Goal: Transaction & Acquisition: Purchase product/service

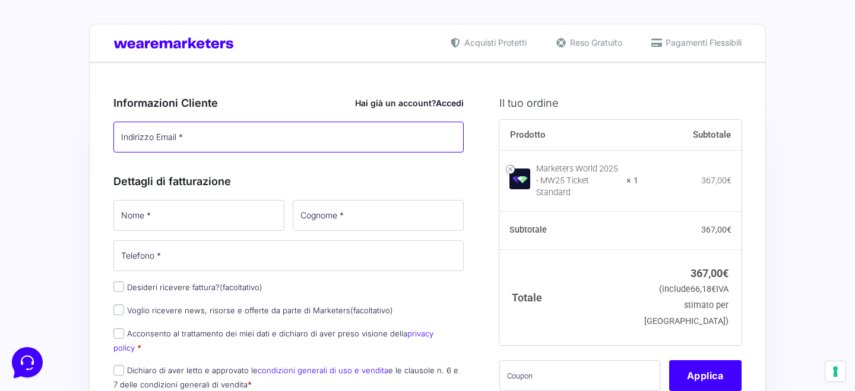
click at [189, 135] on input "Indirizzo Email *" at bounding box center [288, 137] width 350 height 31
type input "[EMAIL_ADDRESS][DOMAIN_NAME]"
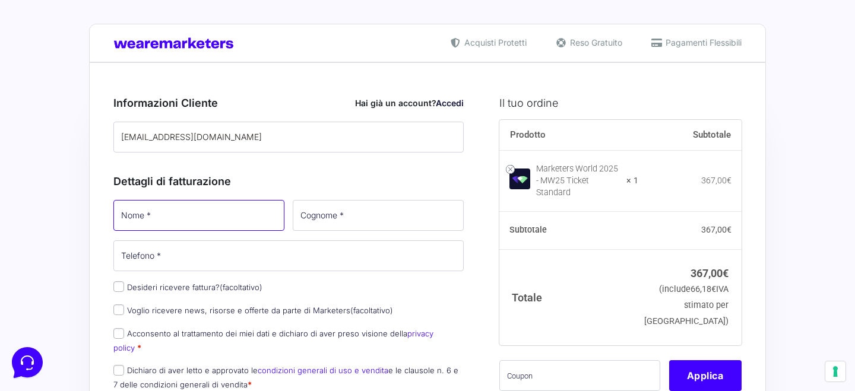
type input "[PERSON_NAME]"
type input "vignoli"
type input "[PHONE_NUMBER]"
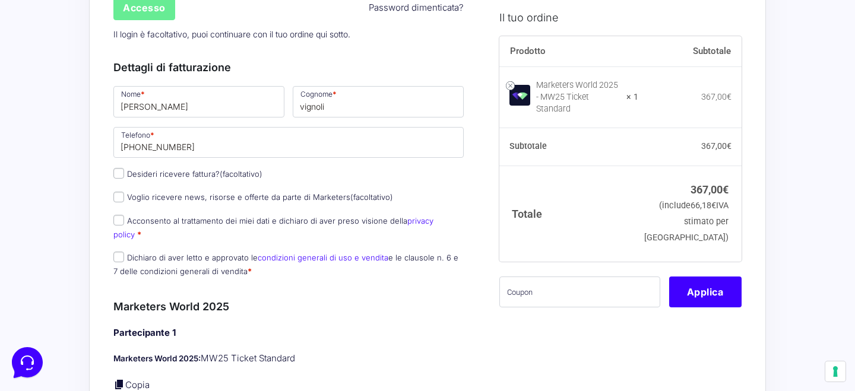
scroll to position [242, 0]
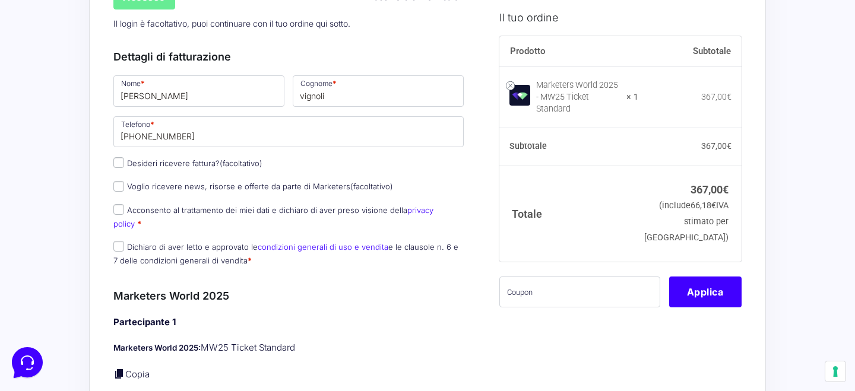
click at [206, 214] on label "Acconsento al trattamento dei miei dati e dichiaro di aver preso visione della …" at bounding box center [273, 217] width 320 height 23
click at [124, 214] on input "Acconsento al trattamento dei miei dati e dichiaro di aver preso visione della …" at bounding box center [118, 209] width 11 height 11
checkbox input "true"
click at [124, 241] on p "Dichiaro di aver letto e approvato le condizioni generali di uso e vendita e le…" at bounding box center [288, 254] width 359 height 31
click at [119, 241] on input "Dichiaro di aver letto e approvato le condizioni generali di uso e vendita e le…" at bounding box center [118, 246] width 11 height 11
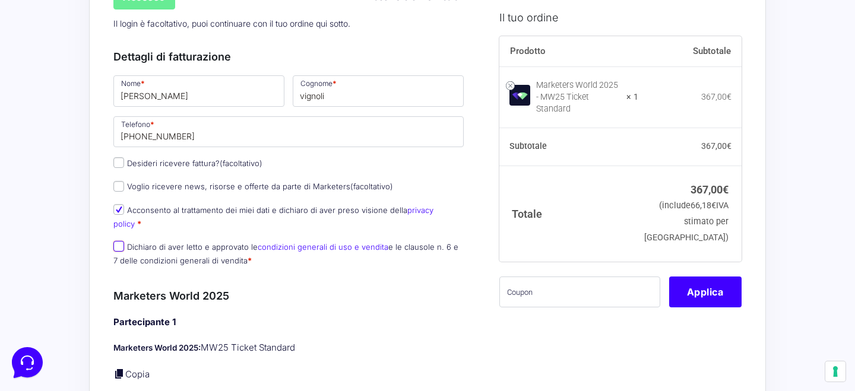
checkbox input "true"
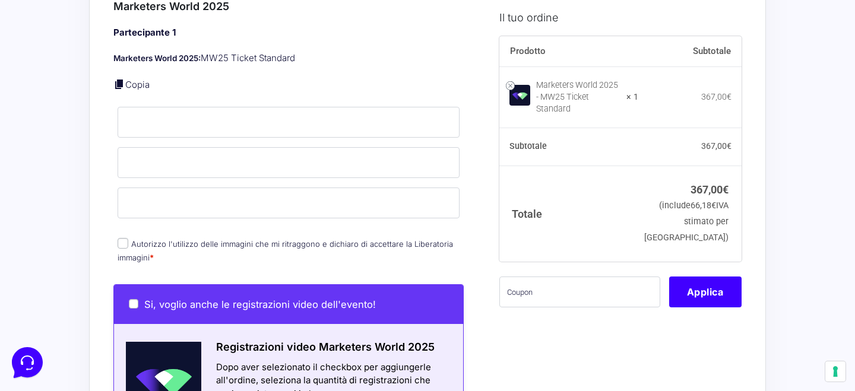
scroll to position [536, 0]
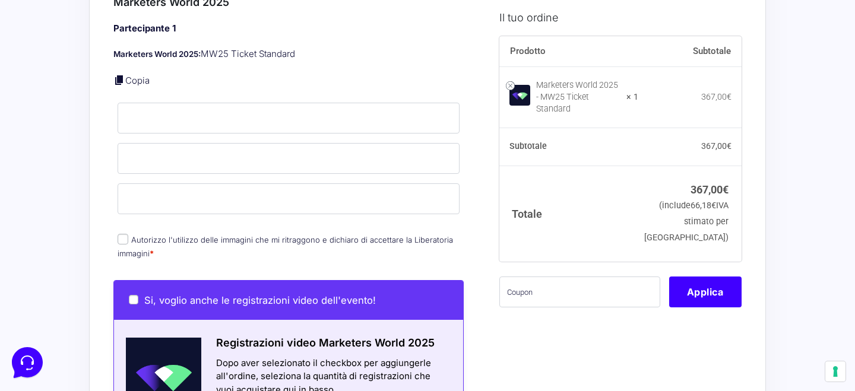
click at [138, 235] on label "Autorizzo l'utilizzo delle immagini che mi ritraggono e dichiaro di accettare l…" at bounding box center [286, 246] width 336 height 23
click at [128, 234] on input "Autorizzo l'utilizzo delle immagini che mi ritraggono e dichiaro di accettare l…" at bounding box center [123, 239] width 11 height 11
checkbox input "true"
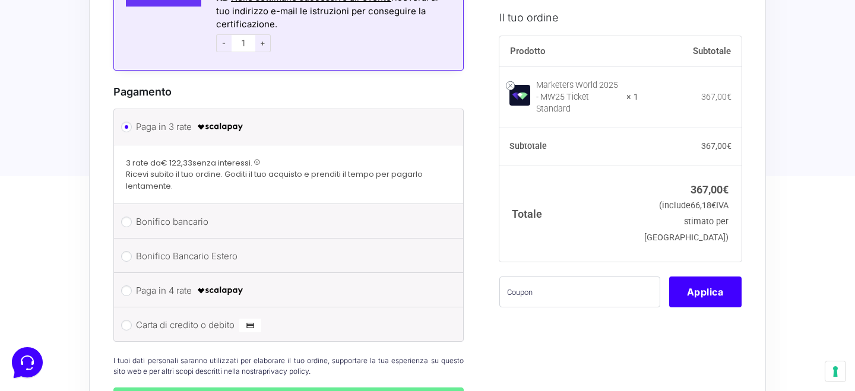
scroll to position [1173, 0]
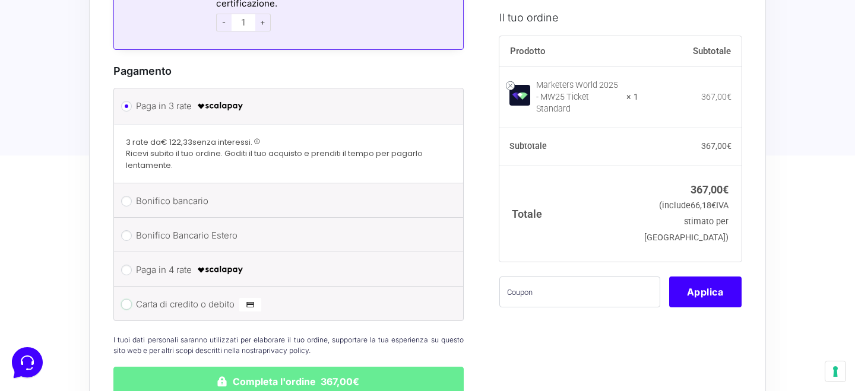
click at [127, 299] on input "Carta di credito o debito" at bounding box center [126, 304] width 11 height 11
radio input "true"
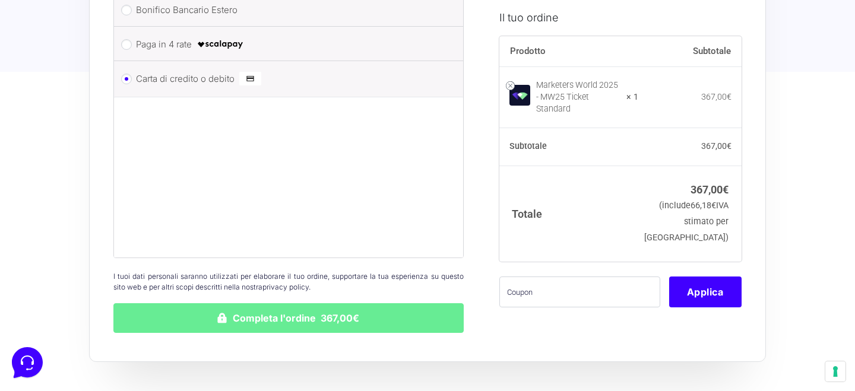
scroll to position [1341, 0]
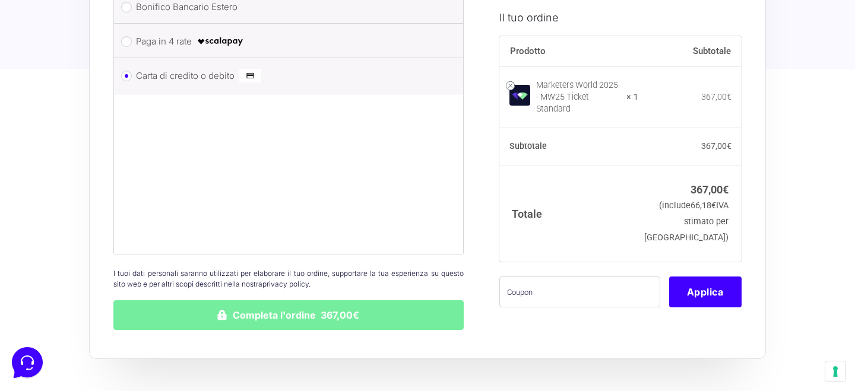
click at [402, 307] on button "Completa l'ordine 367,00€" at bounding box center [288, 316] width 350 height 30
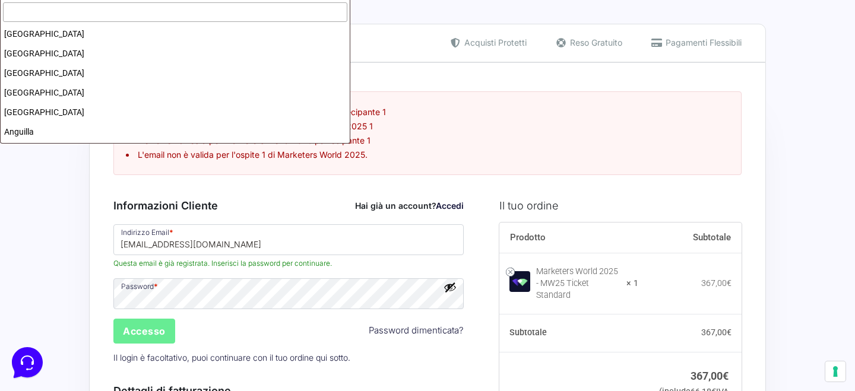
scroll to position [2254, 0]
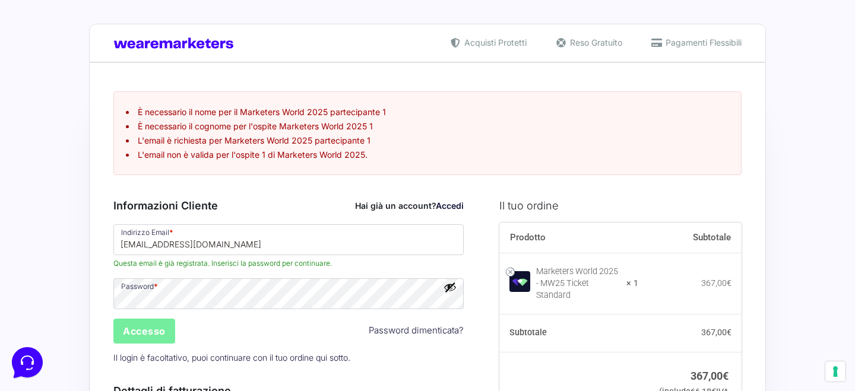
click at [144, 333] on input "Accesso" at bounding box center [144, 331] width 62 height 25
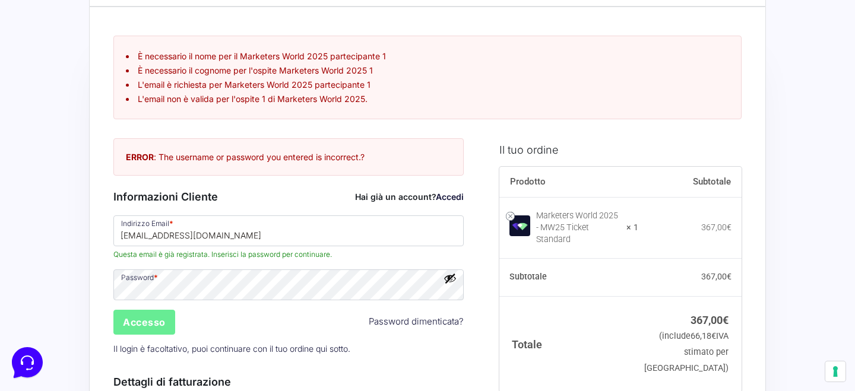
scroll to position [70, 0]
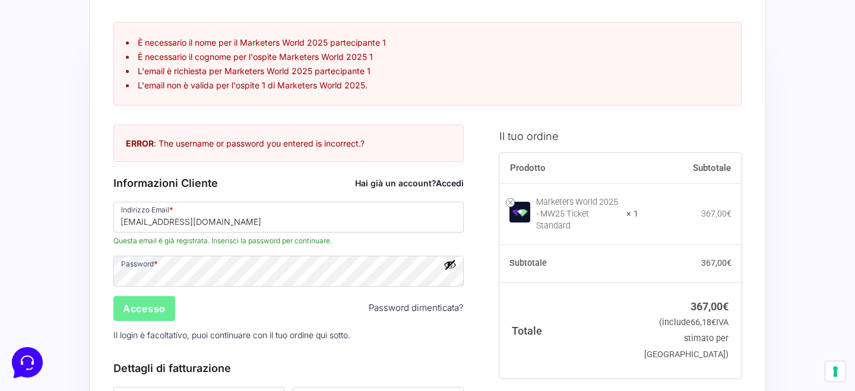
click at [382, 307] on link "Password dimenticata?" at bounding box center [416, 309] width 95 height 14
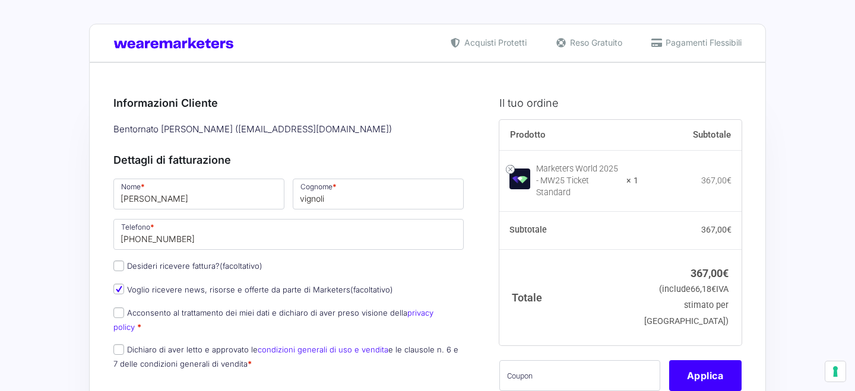
click at [115, 284] on input "Voglio ricevere news, risorse e offerte da parte di Marketers (facoltativo)" at bounding box center [118, 289] width 11 height 11
checkbox input "false"
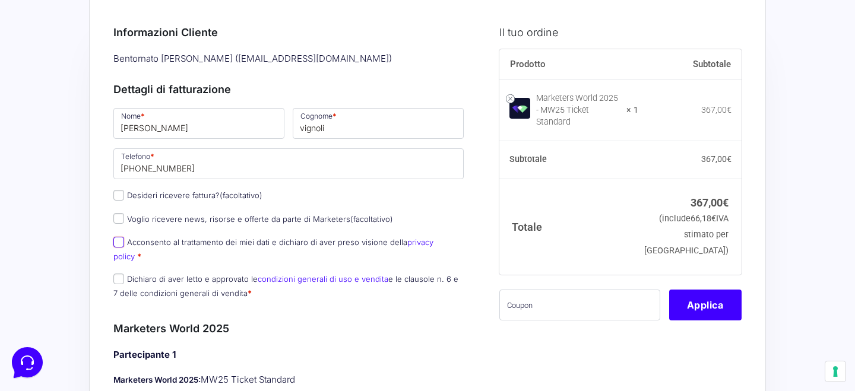
click at [117, 240] on input "Acconsento al trattamento dei miei dati e dichiaro di aver preso visione della …" at bounding box center [118, 242] width 11 height 11
checkbox input "true"
click at [116, 274] on input "Dichiaro di aver letto e approvato le condizioni generali di uso e vendita e le…" at bounding box center [118, 279] width 11 height 11
checkbox input "true"
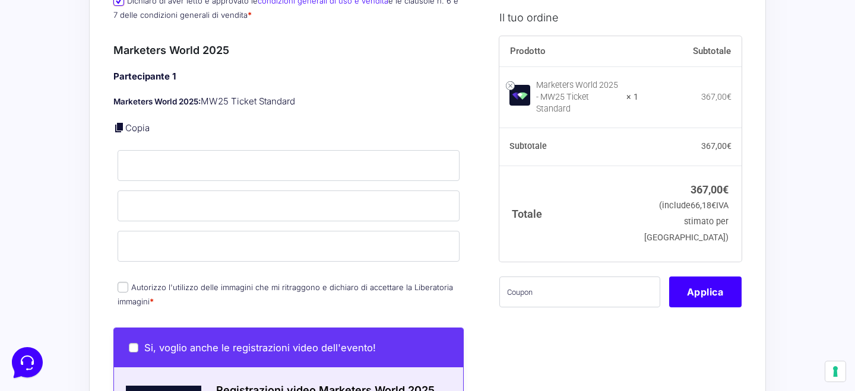
scroll to position [352, 0]
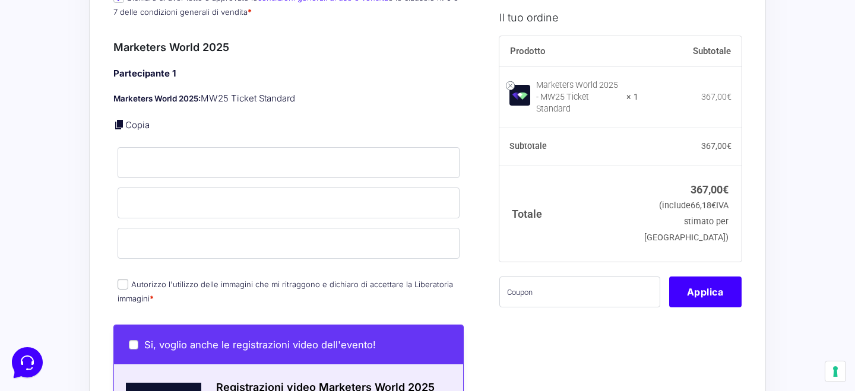
click at [138, 280] on label "Autorizzo l'utilizzo delle immagini che mi ritraggono e dichiaro di accettare l…" at bounding box center [286, 291] width 336 height 23
click at [128, 279] on input "Autorizzo l'utilizzo delle immagini che mi ritraggono e dichiaro di accettare l…" at bounding box center [123, 284] width 11 height 11
checkbox input "true"
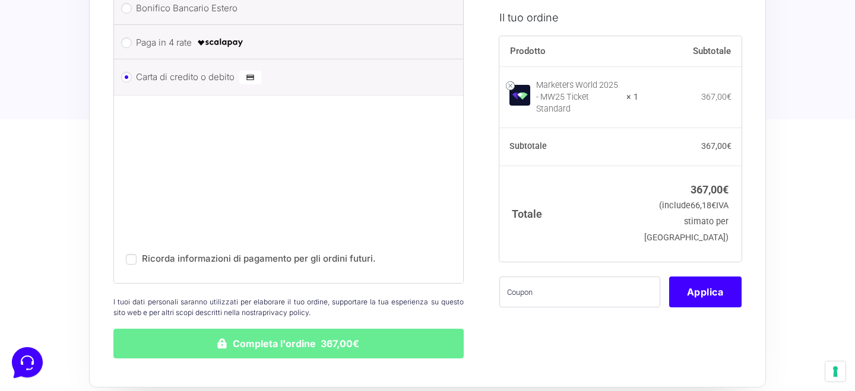
scroll to position [1229, 0]
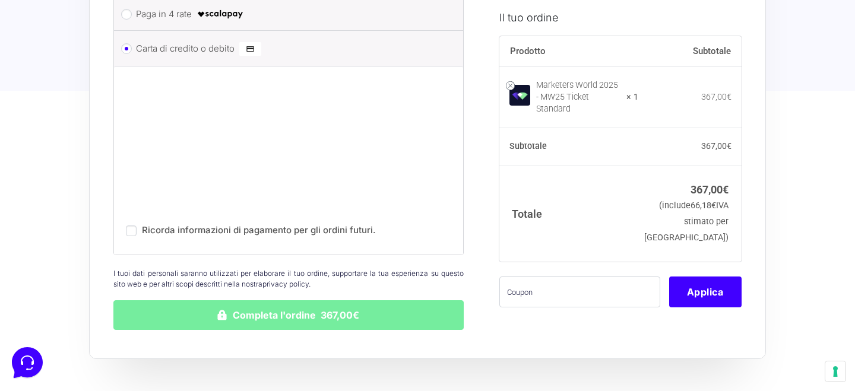
click at [326, 308] on button "Completa l'ordine 367,00€" at bounding box center [288, 316] width 350 height 30
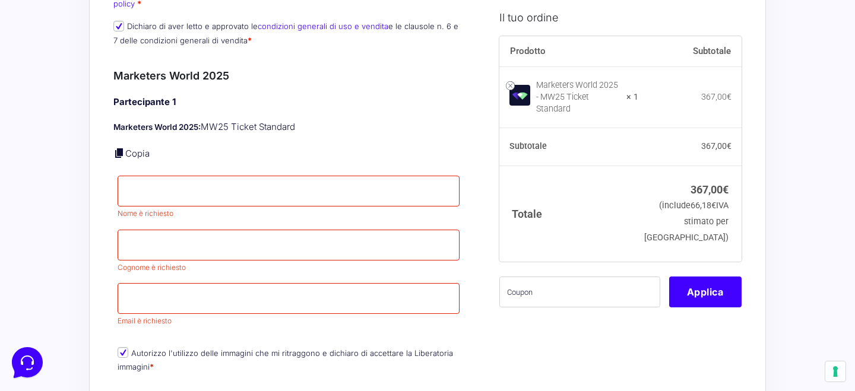
scroll to position [451, 0]
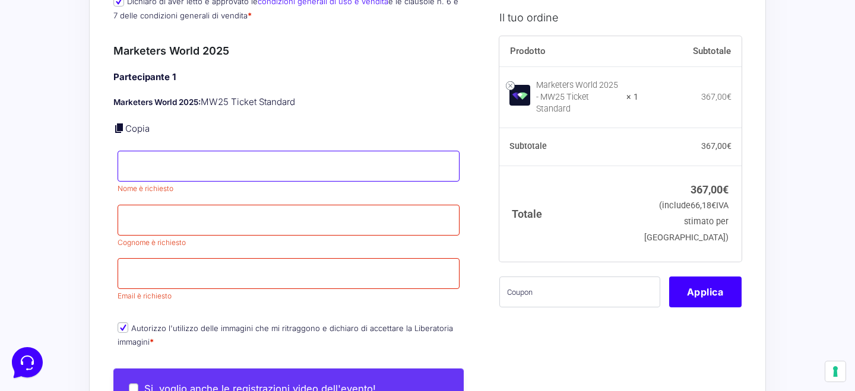
click at [197, 156] on input "Nome *" at bounding box center [289, 166] width 342 height 31
type input "Riccardo"
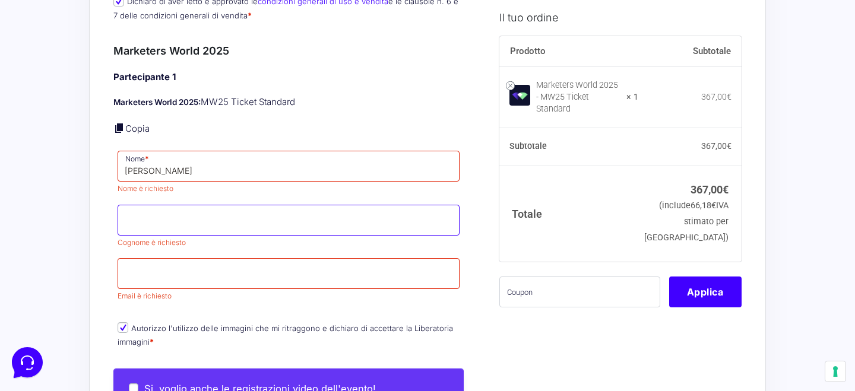
click at [135, 207] on input "Cognome *" at bounding box center [289, 220] width 342 height 31
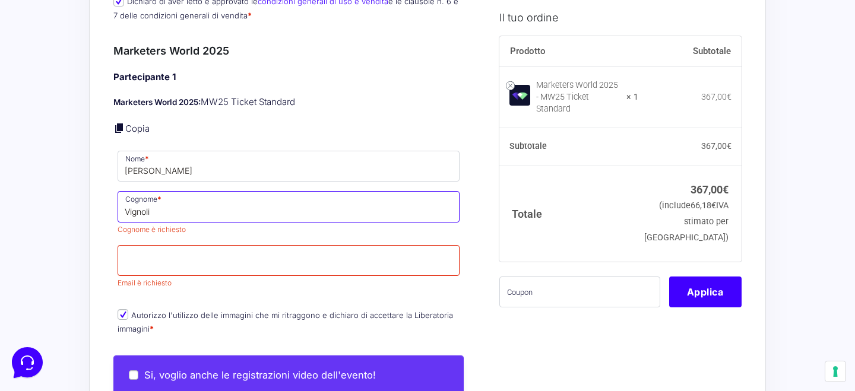
type input "Vignoli"
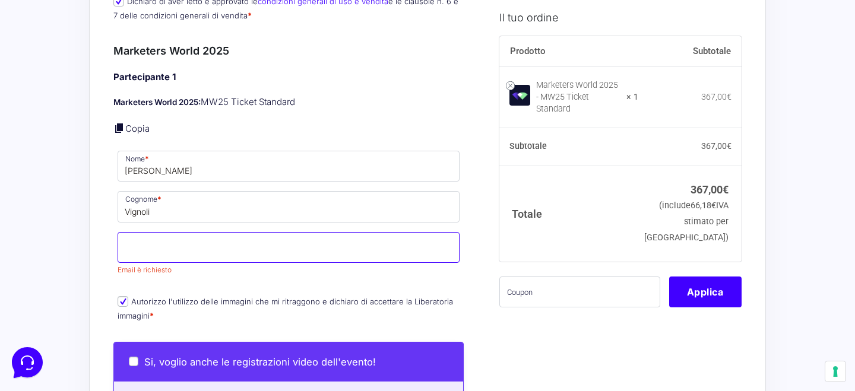
click at [135, 249] on input "Email *" at bounding box center [289, 247] width 342 height 31
type input "[EMAIL_ADDRESS][DOMAIN_NAME]"
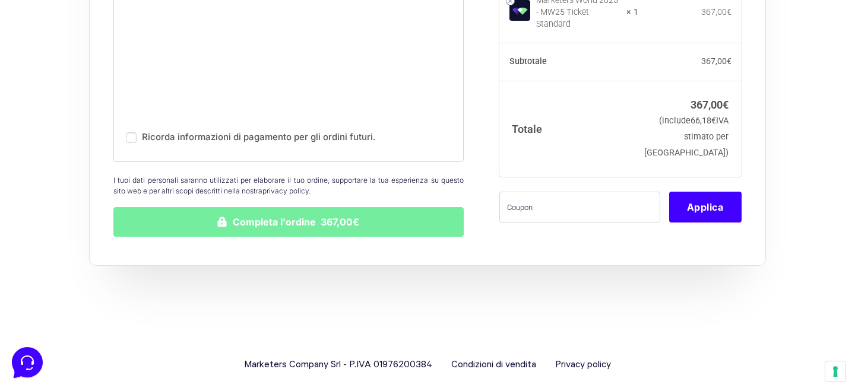
scroll to position [1426, 0]
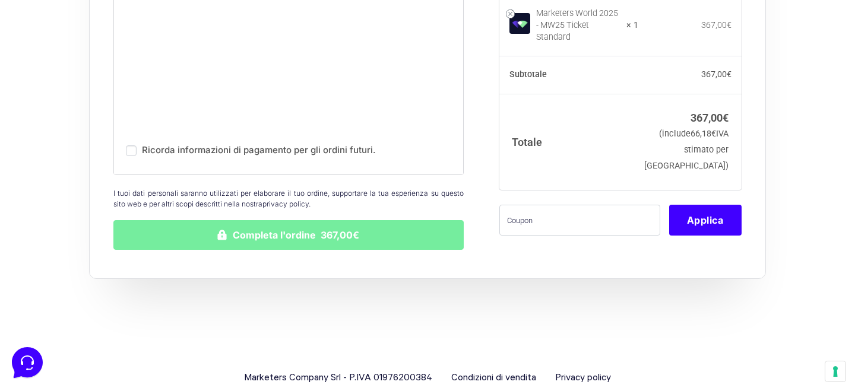
click at [292, 220] on button "Completa l'ordine 367,00€" at bounding box center [288, 235] width 350 height 30
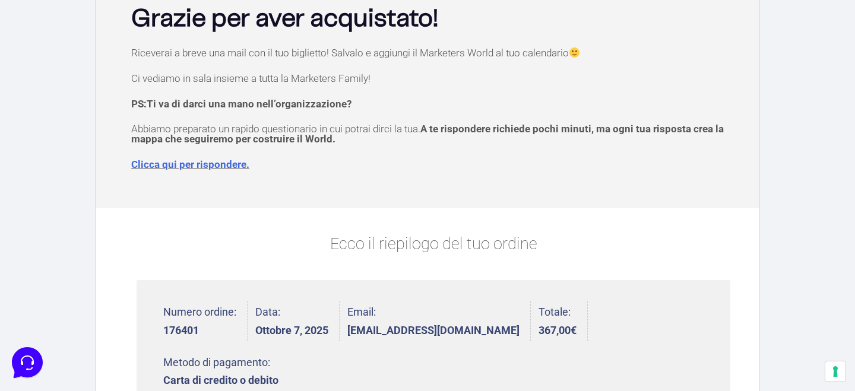
scroll to position [96, 0]
click at [217, 166] on link "Clicca qui per rispondere." at bounding box center [190, 164] width 118 height 12
